Goal: Information Seeking & Learning: Check status

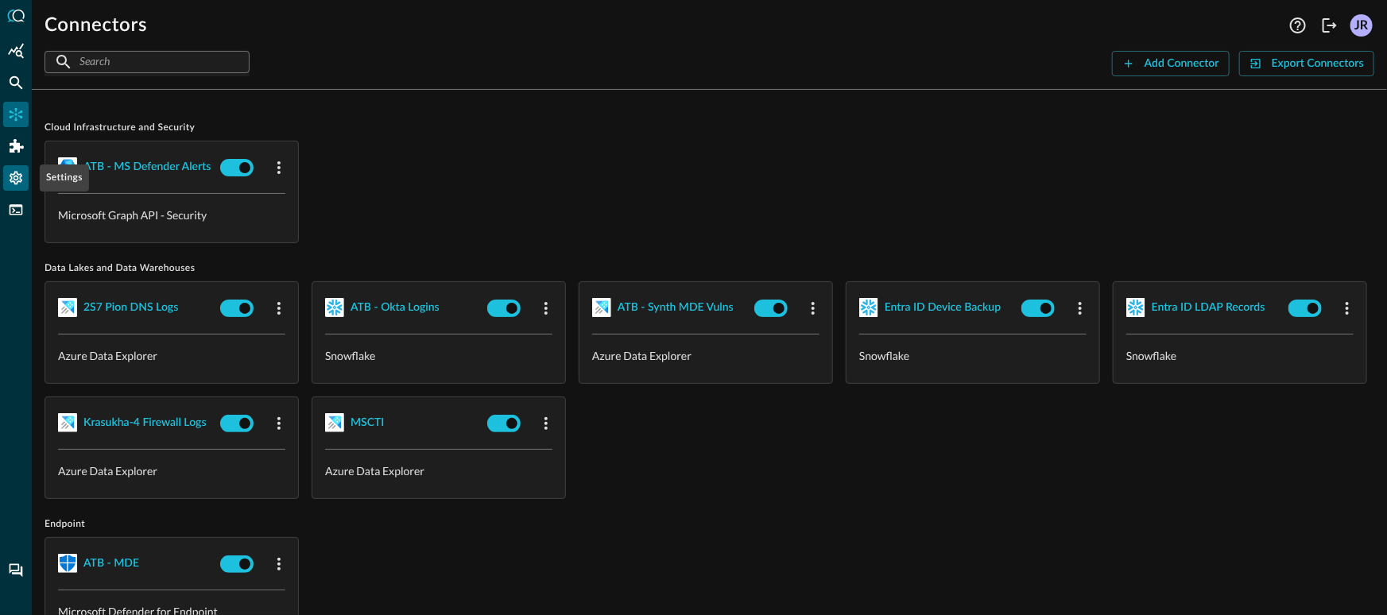
click at [19, 187] on div "Settings" at bounding box center [15, 177] width 25 height 25
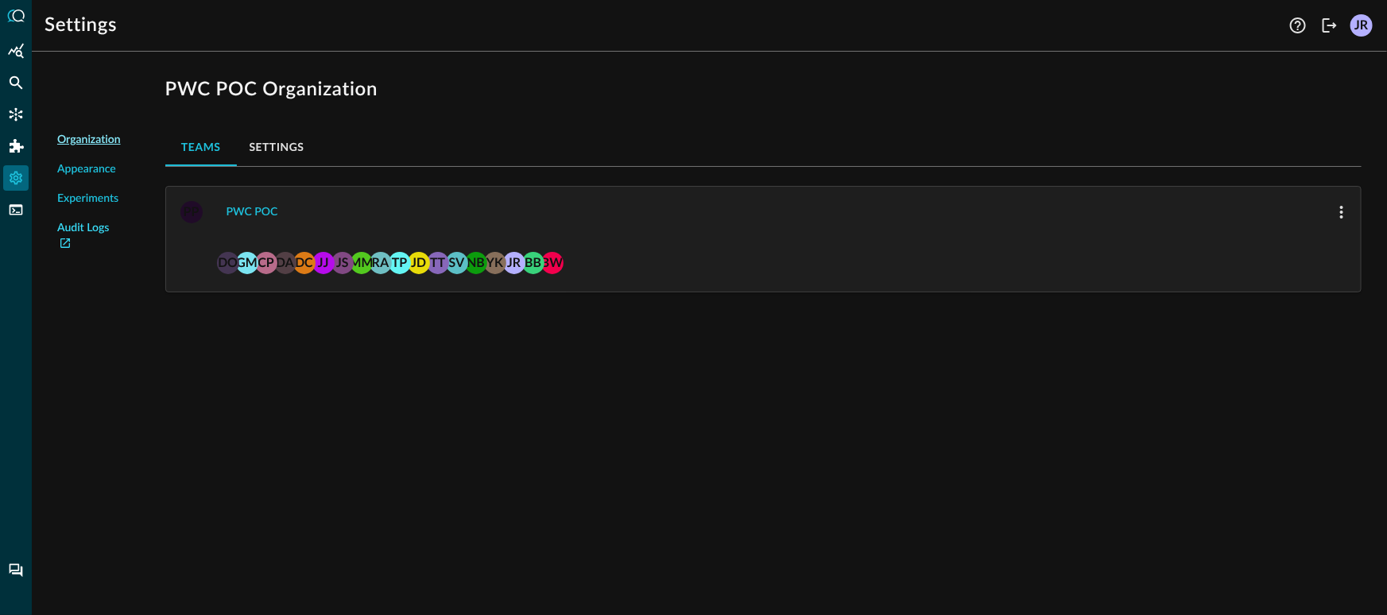
click at [70, 232] on link "Audit Logs" at bounding box center [89, 236] width 64 height 33
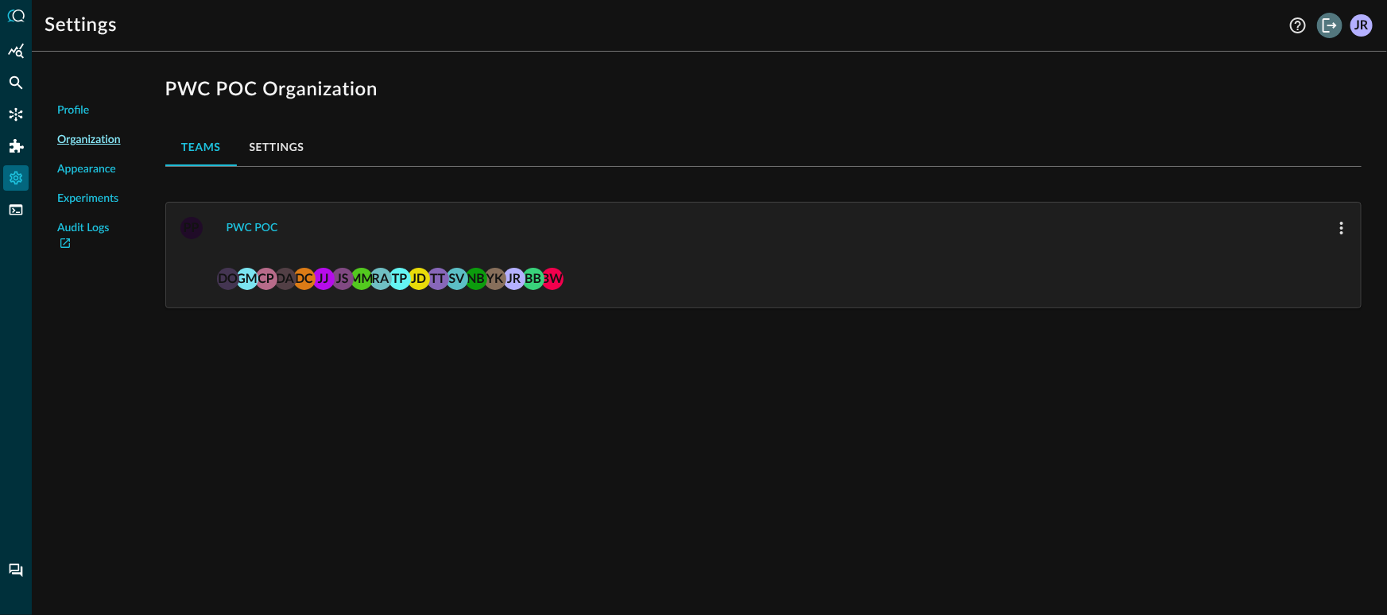
click at [1323, 29] on icon "Logout" at bounding box center [1329, 25] width 19 height 19
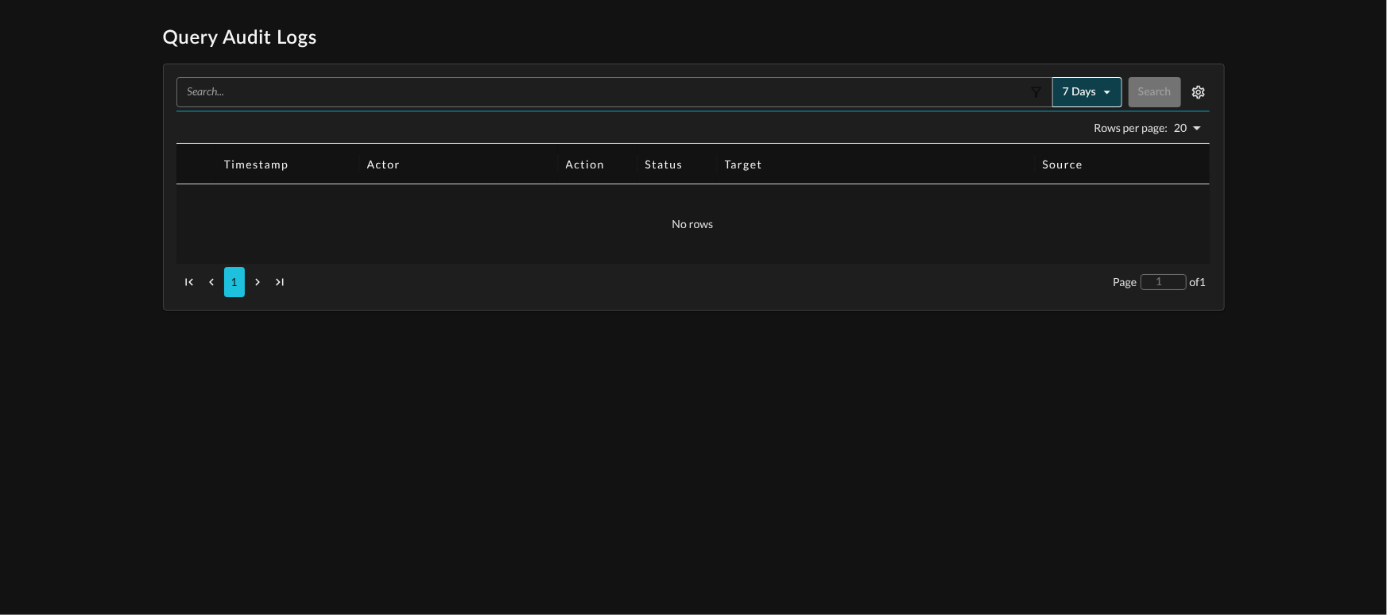
click at [1101, 99] on icon "button" at bounding box center [1107, 92] width 16 height 16
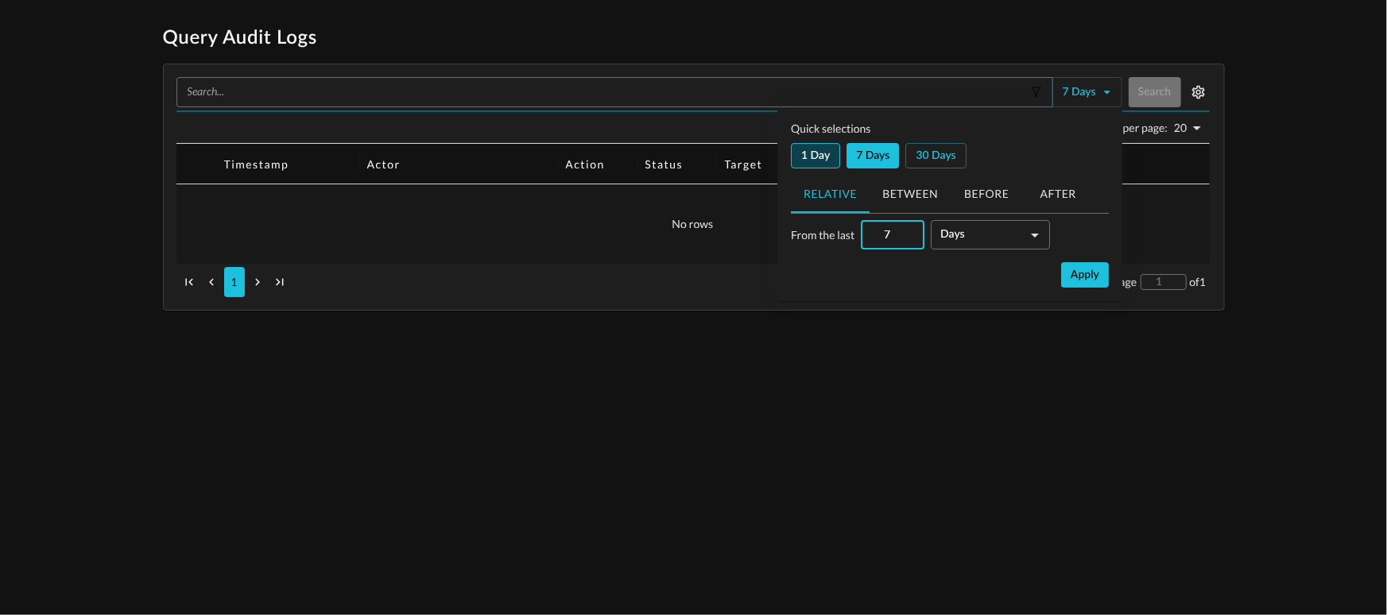
click at [816, 155] on button "1 day" at bounding box center [815, 155] width 49 height 25
type input "1"
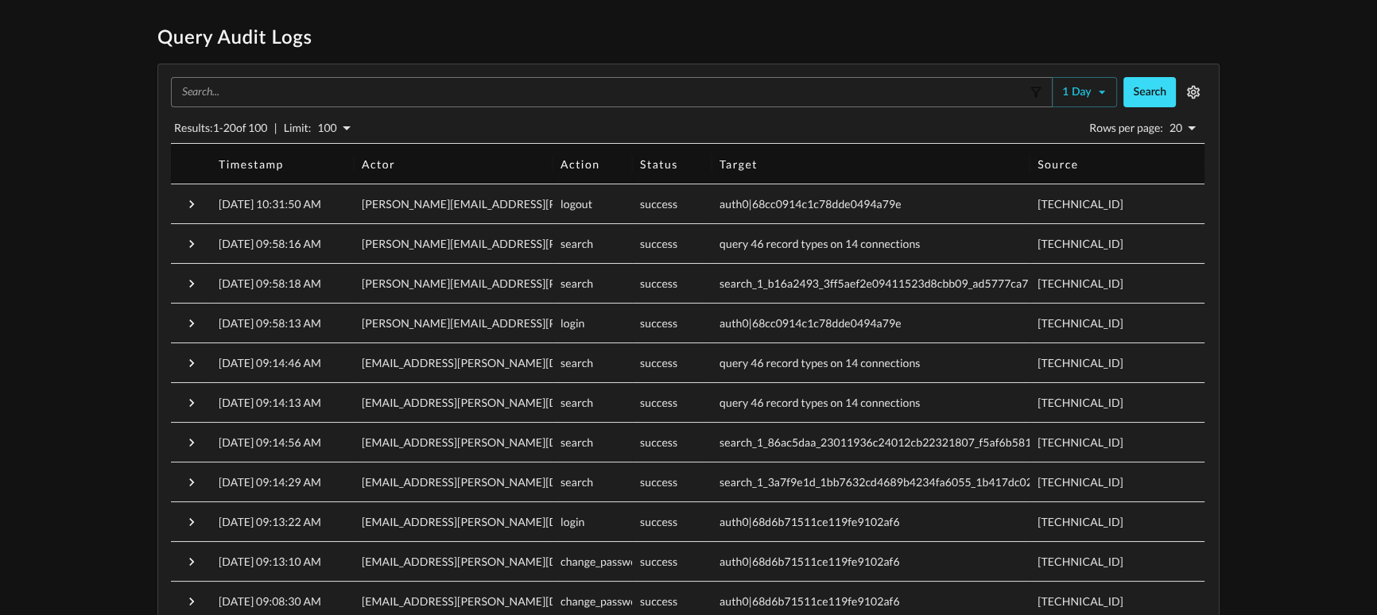
click at [1156, 100] on button "Search" at bounding box center [1149, 92] width 52 height 30
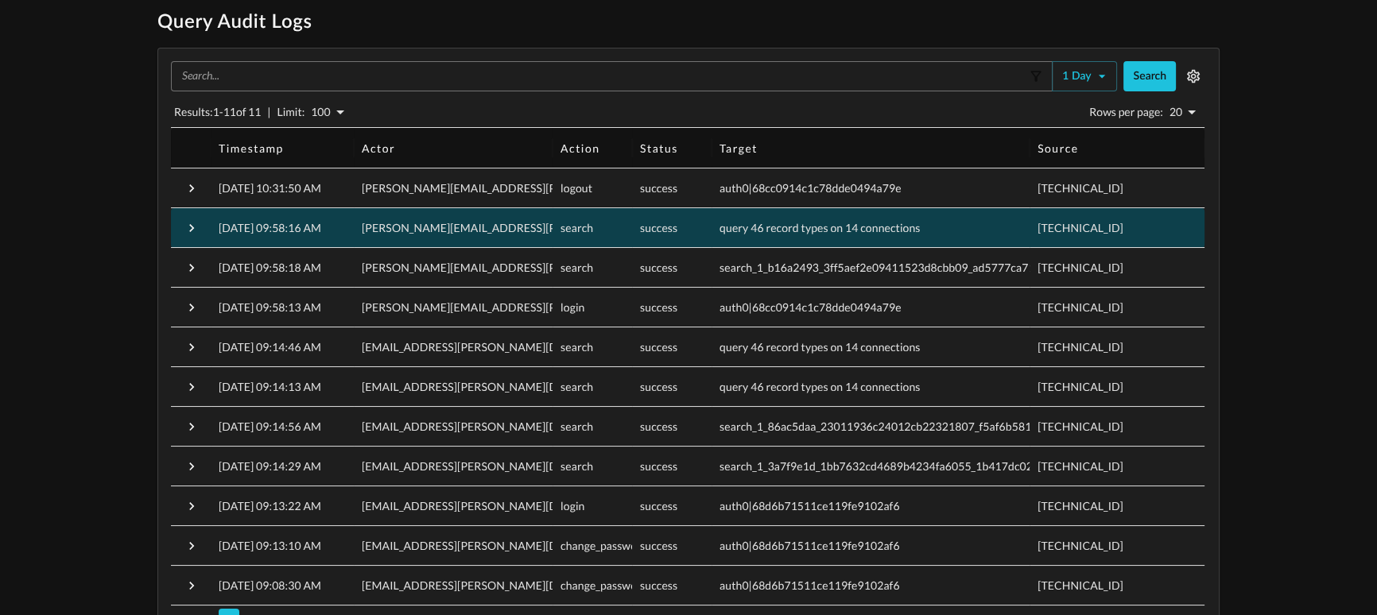
scroll to position [16, 0]
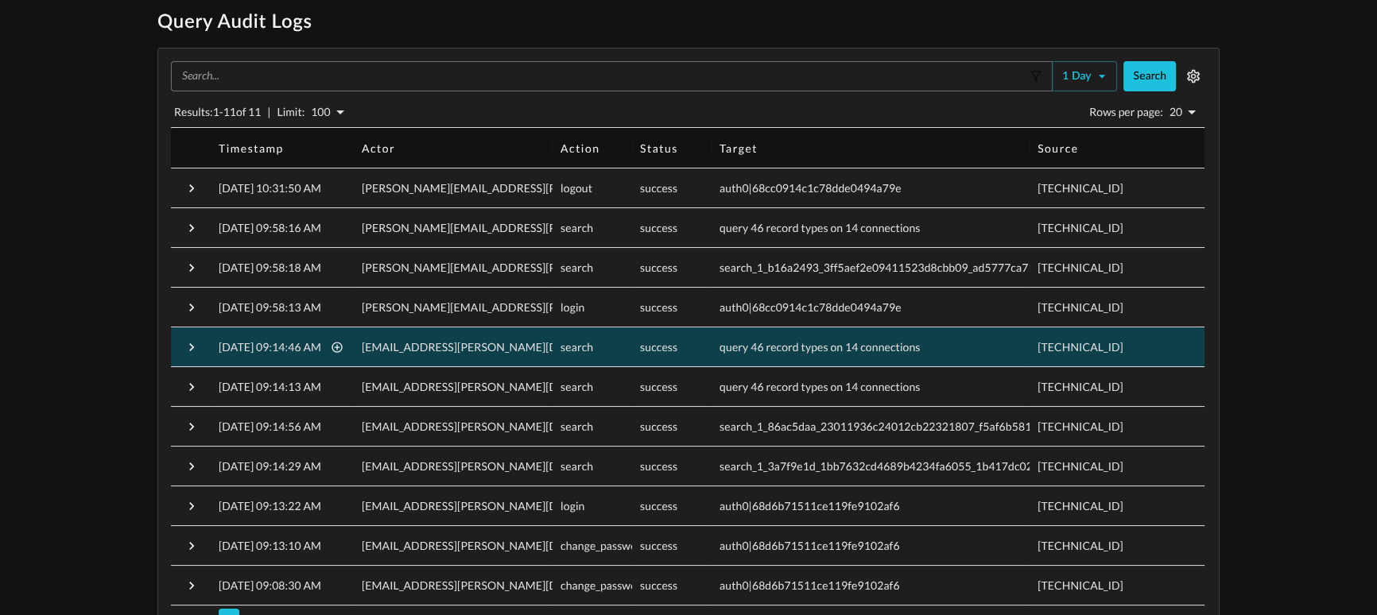
click at [312, 341] on p "10/02/2025, 09:14:46 AM" at bounding box center [270, 347] width 103 height 16
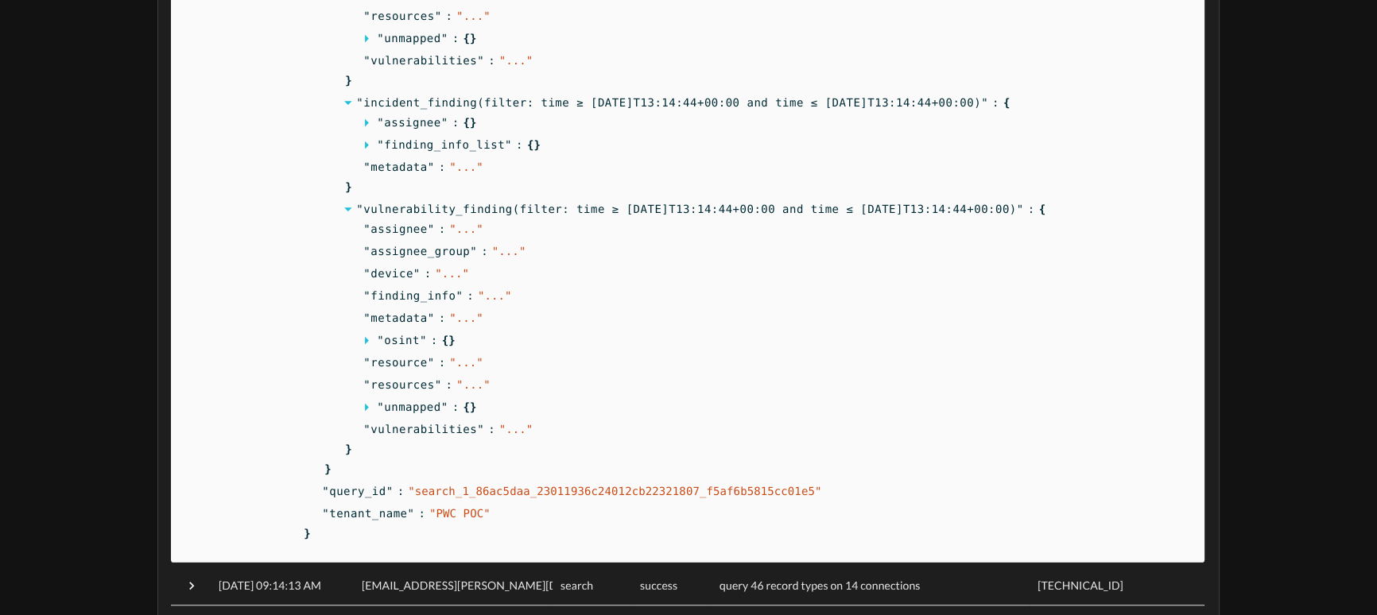
scroll to position [1522, 0]
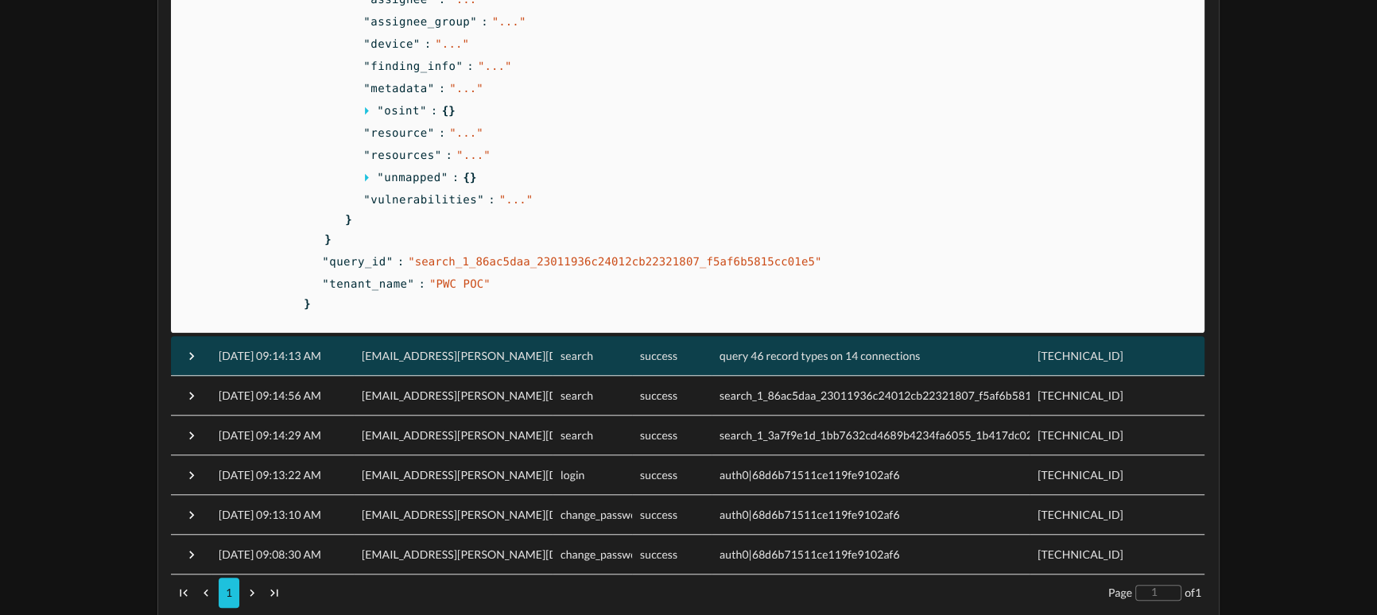
click at [429, 352] on span "sagar.velma@pwc.com" at bounding box center [500, 356] width 276 height 14
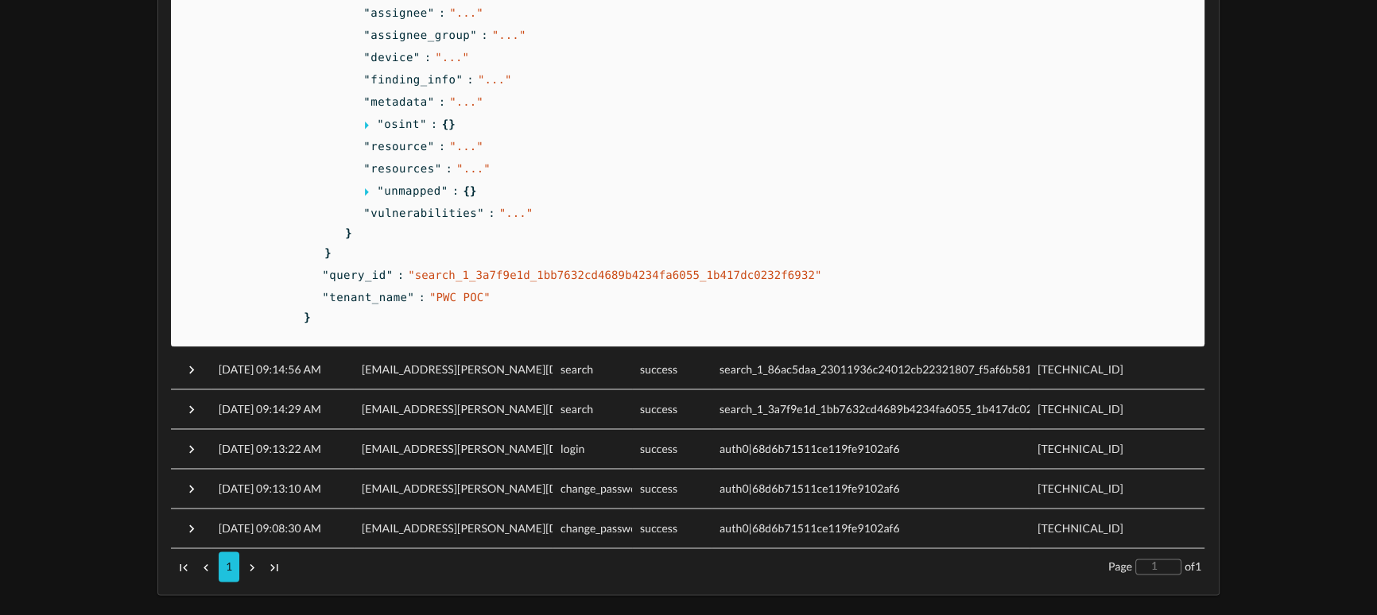
scroll to position [3027, 0]
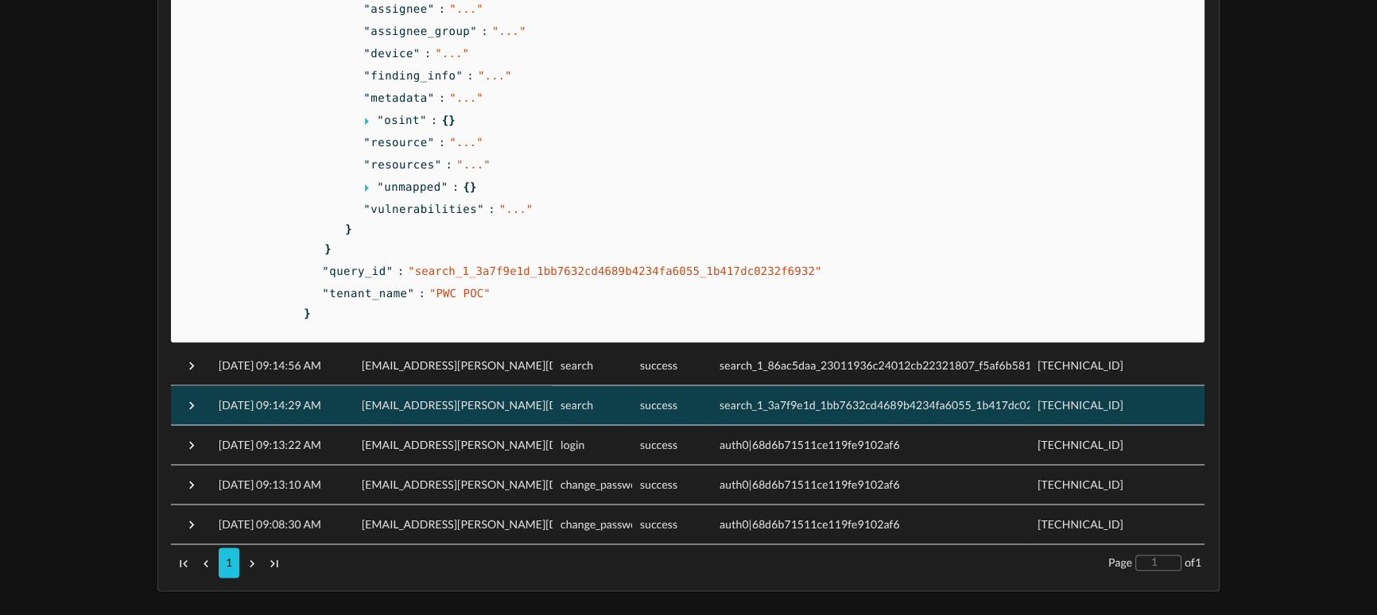
click at [471, 398] on div "sagar.velma@pwc.com" at bounding box center [453, 406] width 199 height 40
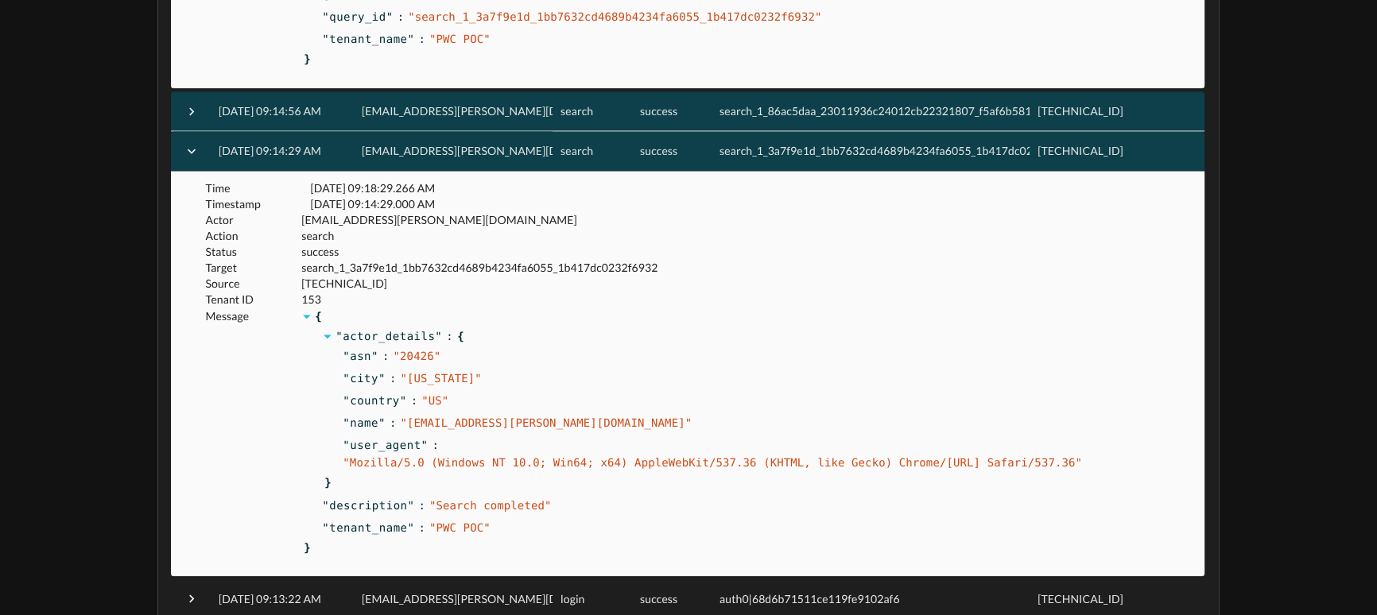
scroll to position [3283, 0]
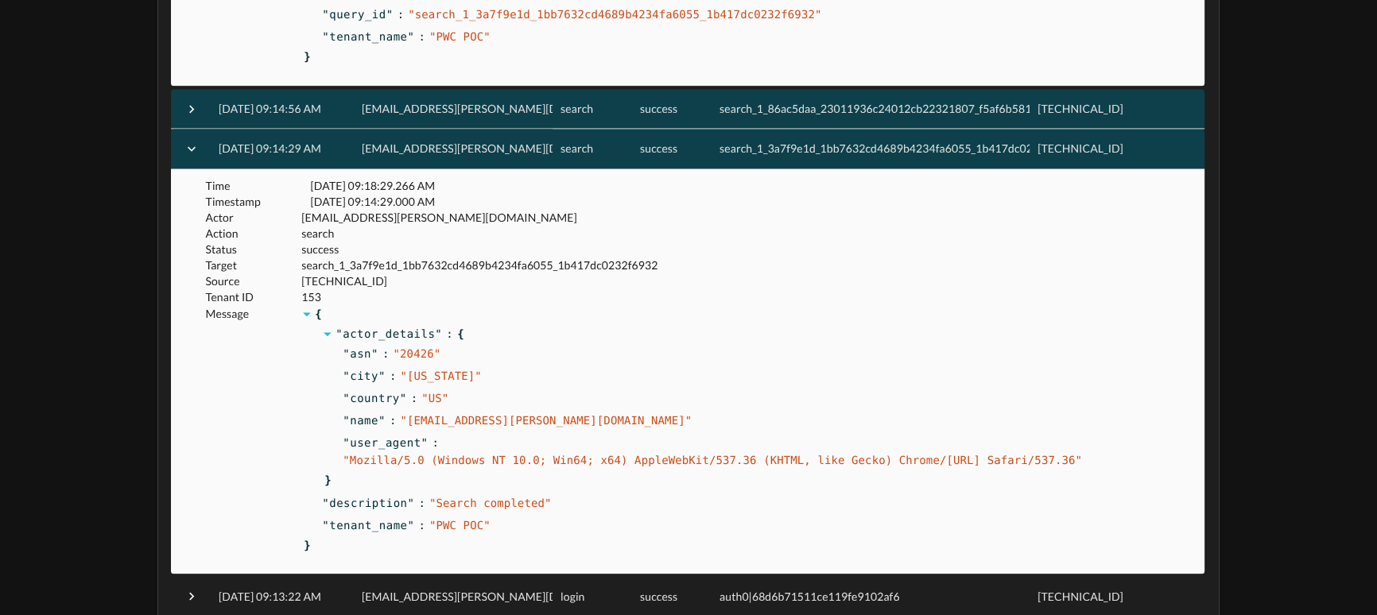
click at [490, 115] on div "sagar.velma@pwc.com" at bounding box center [453, 109] width 199 height 40
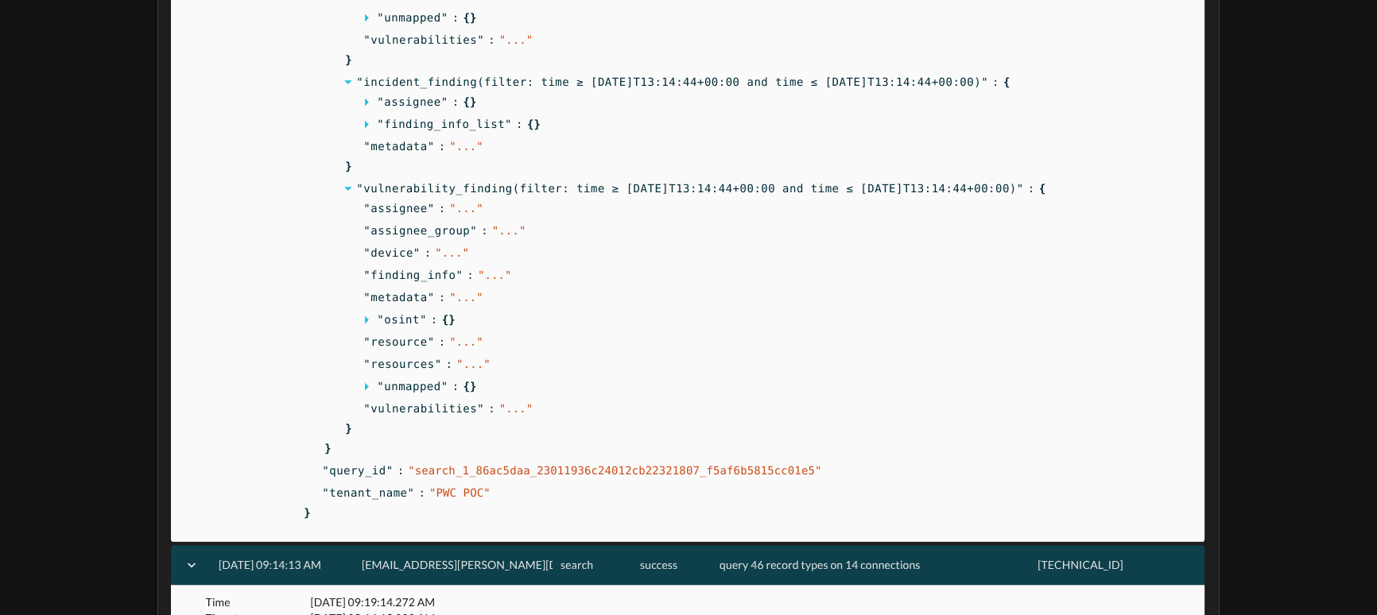
scroll to position [111, 0]
